Goal: Information Seeking & Learning: Learn about a topic

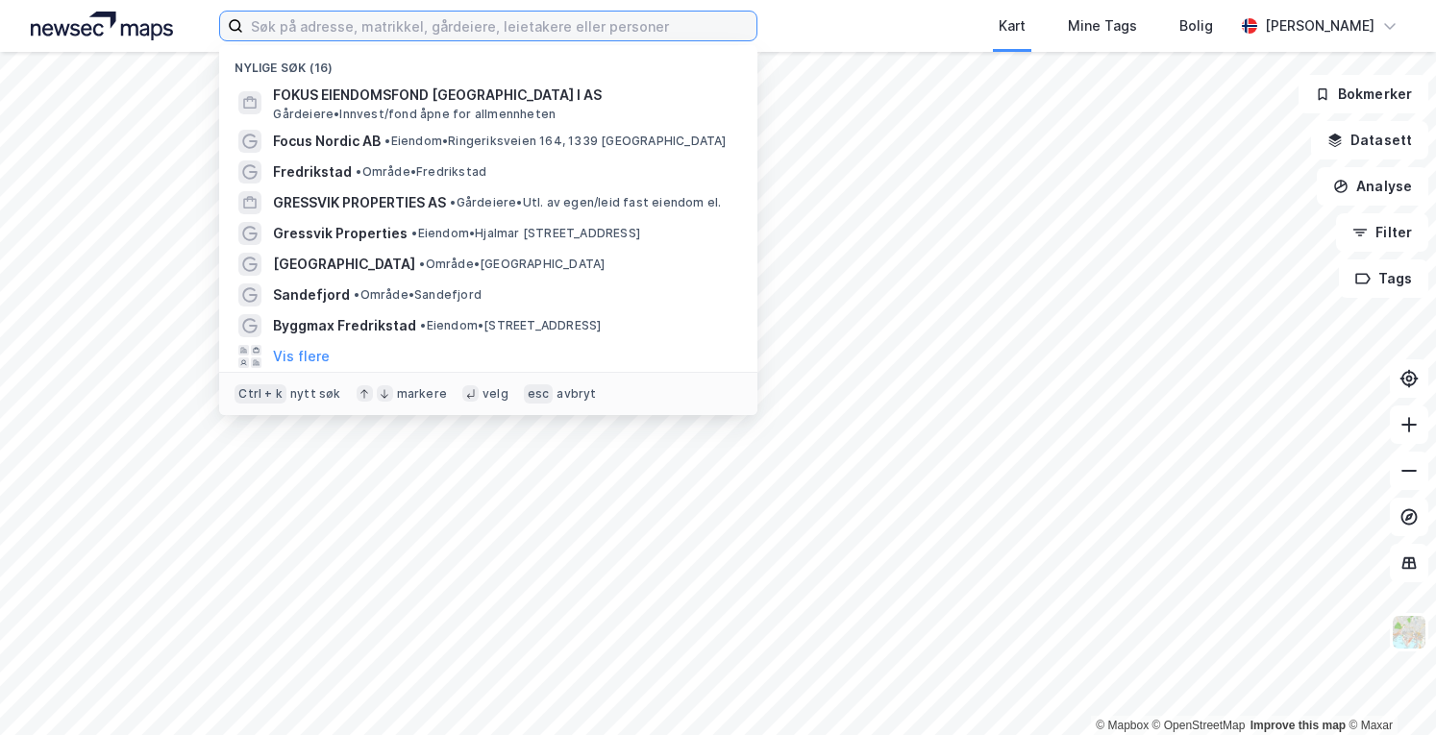
click at [459, 32] on input at bounding box center [499, 26] width 513 height 29
type input "ullern"
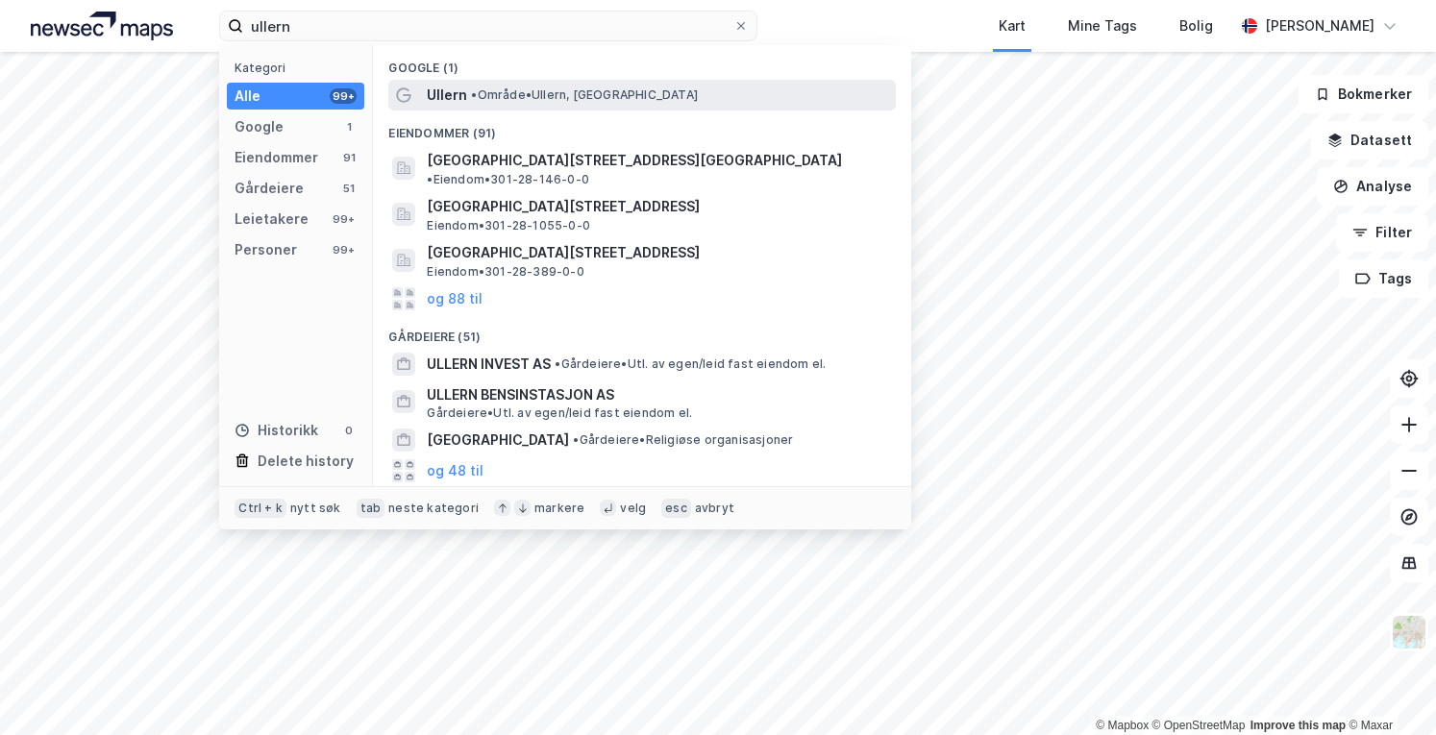
click at [505, 91] on span "• Område • [GEOGRAPHIC_DATA], [GEOGRAPHIC_DATA]" at bounding box center [584, 94] width 227 height 15
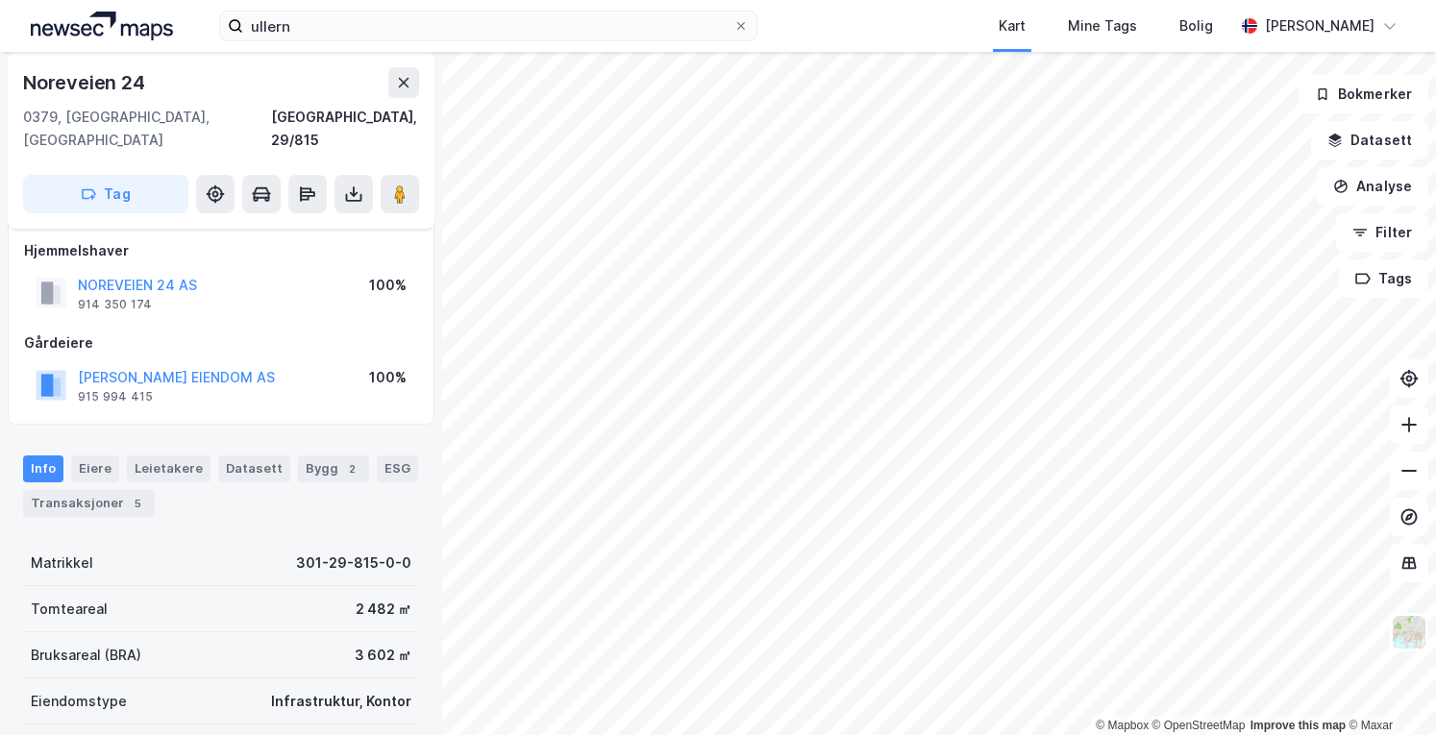
scroll to position [12, 0]
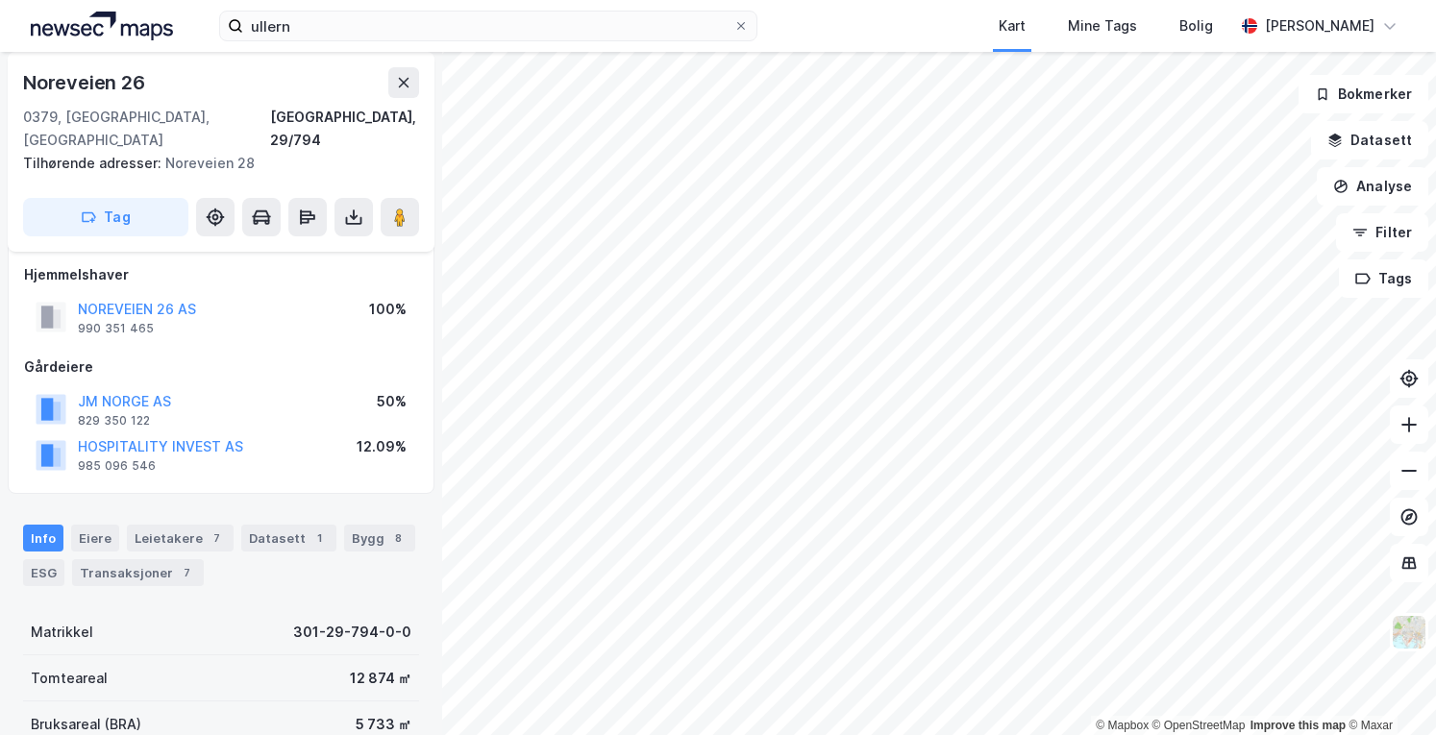
scroll to position [12, 0]
click at [404, 208] on icon at bounding box center [399, 217] width 19 height 19
